Goal: Use online tool/utility: Utilize a website feature to perform a specific function

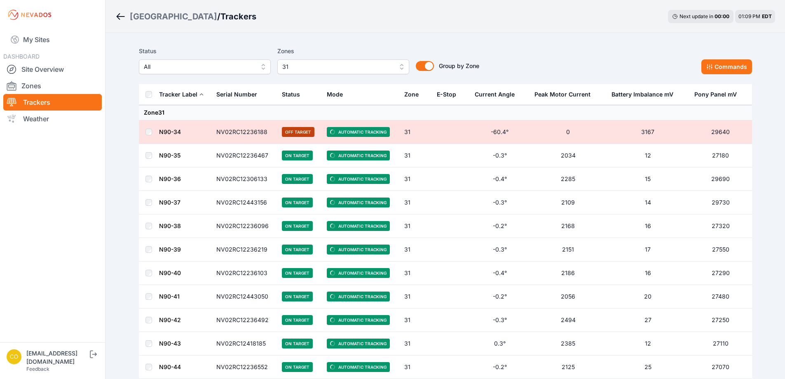
click at [374, 68] on span "31" at bounding box center [337, 67] width 110 height 10
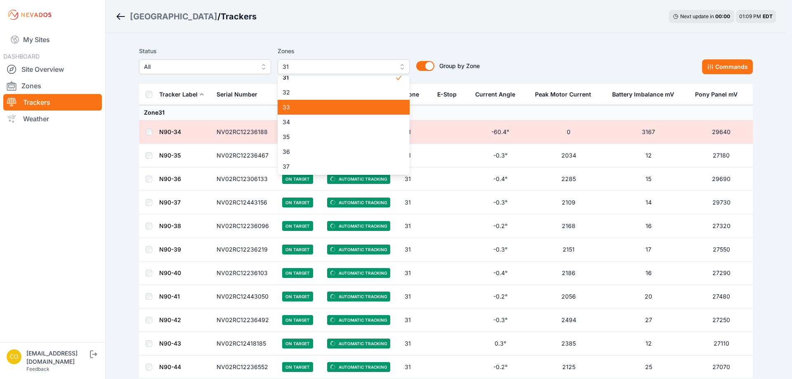
scroll to position [453, 0]
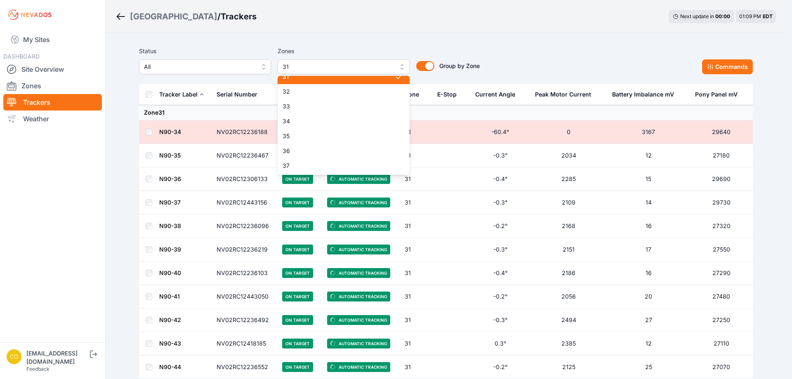
click at [364, 82] on div "31" at bounding box center [343, 76] width 132 height 15
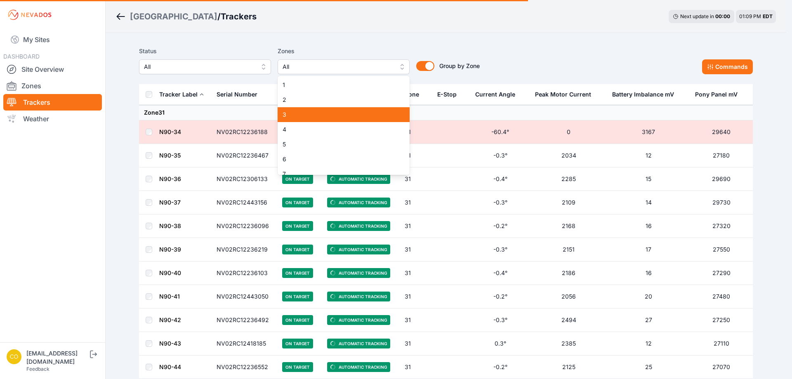
click at [308, 117] on span "3" at bounding box center [338, 114] width 112 height 8
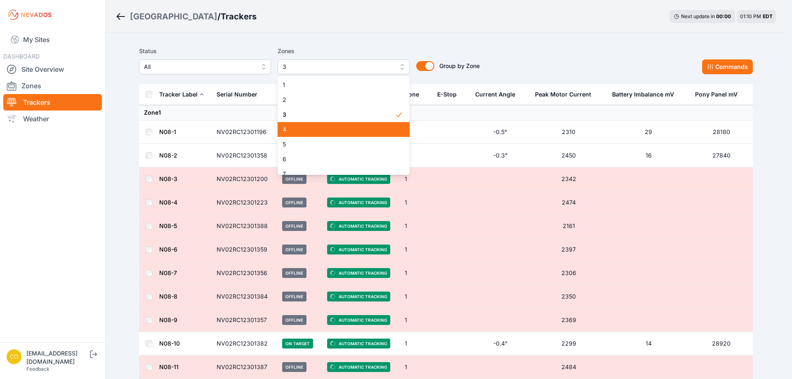
click at [300, 127] on span "4" at bounding box center [338, 129] width 112 height 8
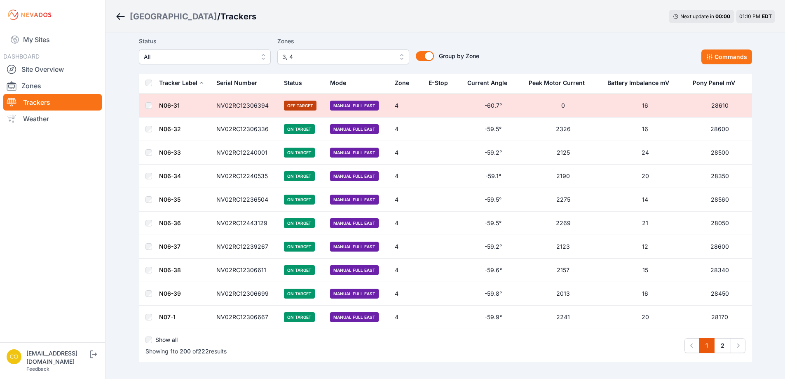
scroll to position [4551, 0]
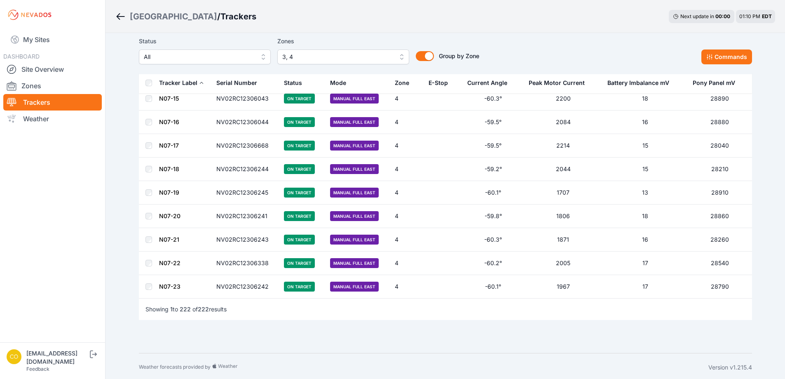
scroll to position [5056, 0]
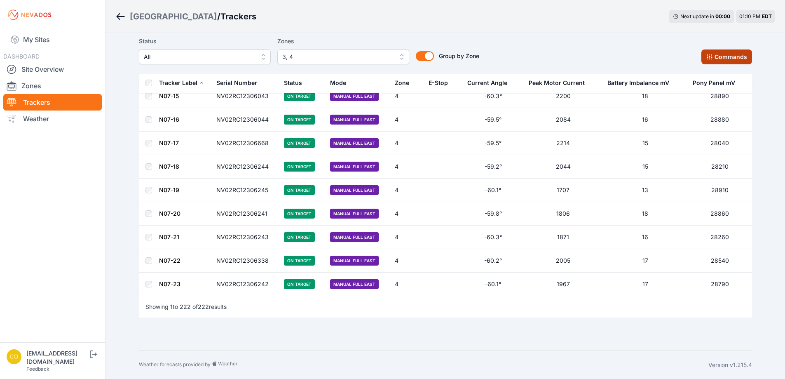
click at [714, 58] on button "Commands" at bounding box center [727, 56] width 51 height 15
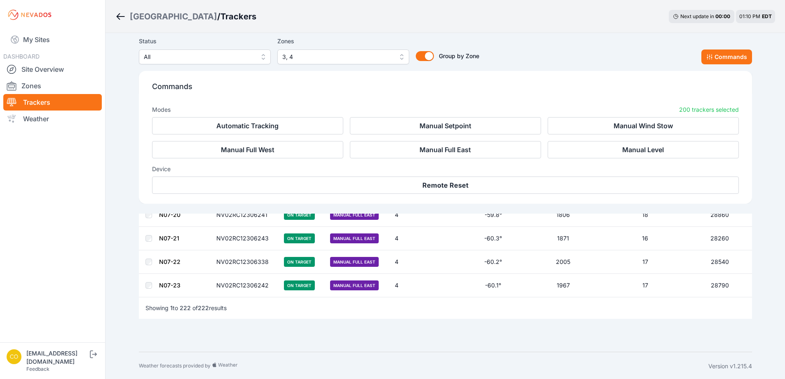
scroll to position [5196, 0]
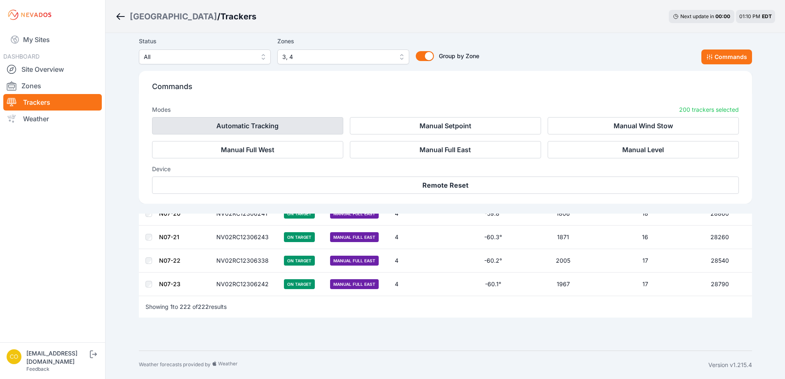
click at [245, 127] on button "Automatic Tracking" at bounding box center [247, 125] width 191 height 17
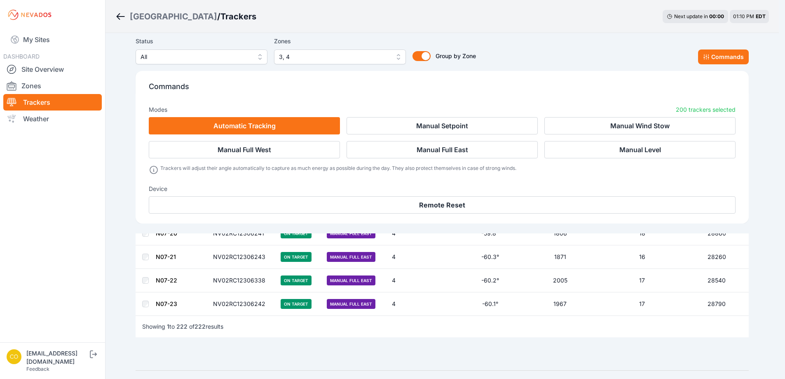
scroll to position [5216, 0]
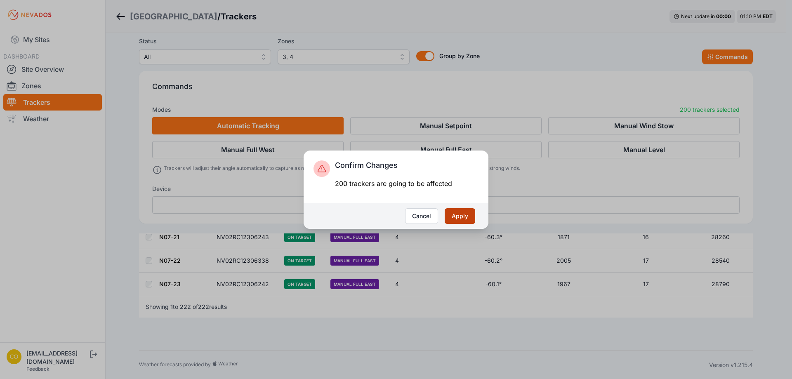
click at [465, 212] on button "Apply" at bounding box center [459, 216] width 31 height 16
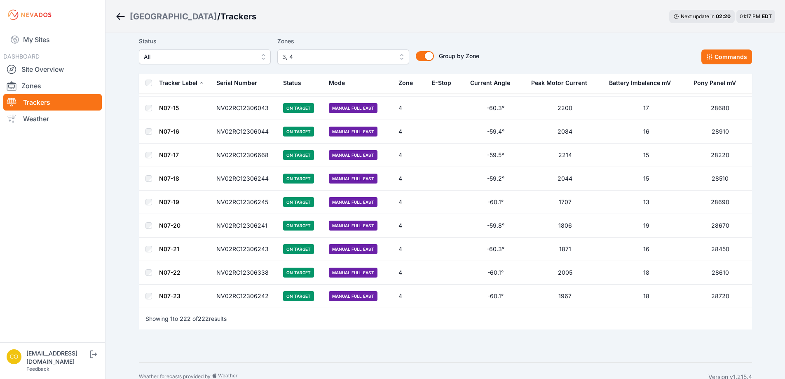
scroll to position [5056, 0]
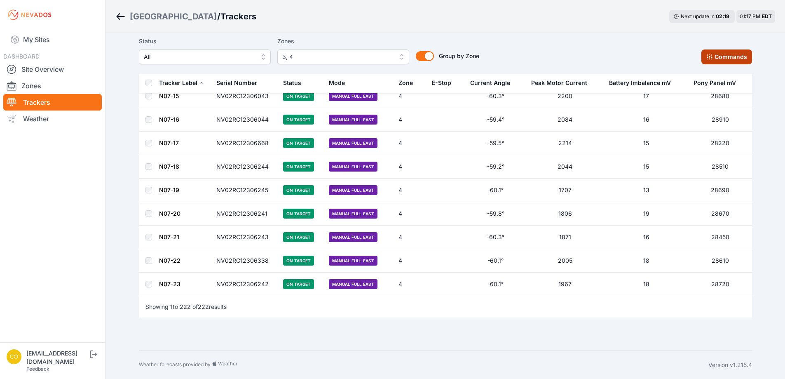
click at [731, 52] on button "Commands" at bounding box center [727, 56] width 51 height 15
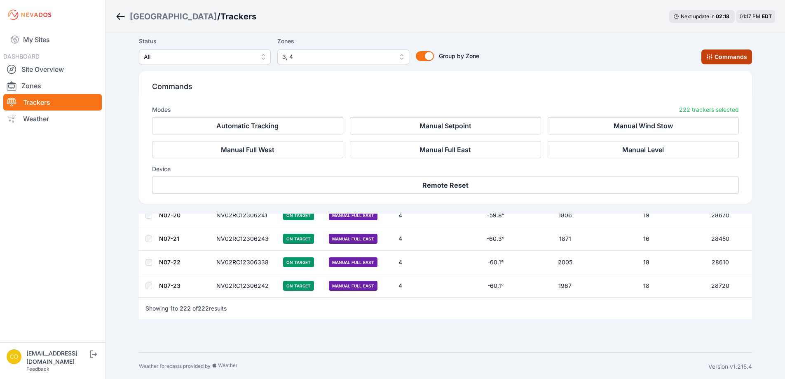
scroll to position [5196, 0]
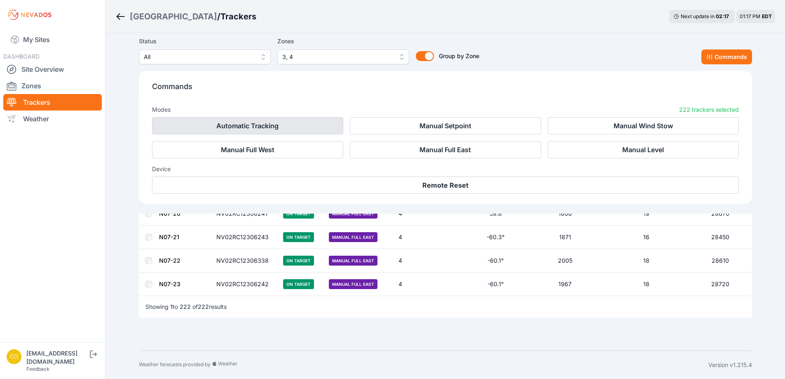
click at [247, 131] on button "Automatic Tracking" at bounding box center [247, 125] width 191 height 17
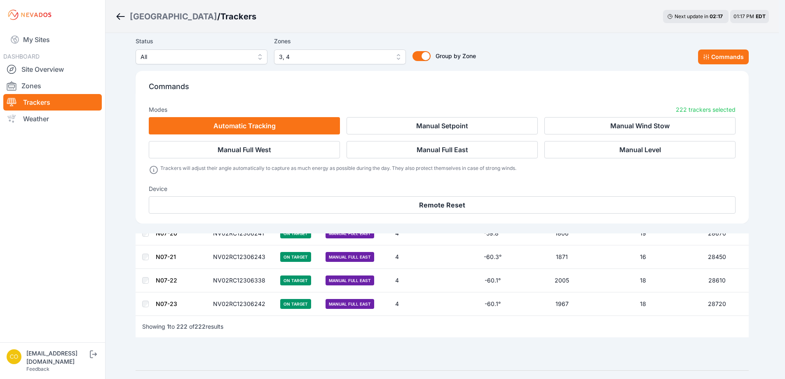
scroll to position [5216, 0]
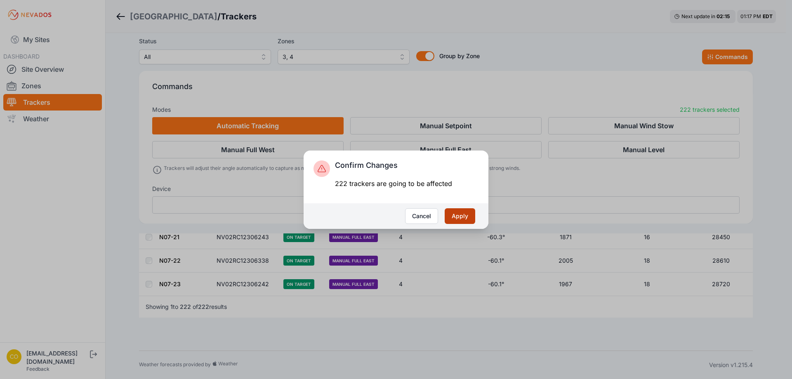
click at [465, 218] on button "Apply" at bounding box center [459, 216] width 31 height 16
